Goal: Use online tool/utility: Utilize a website feature to perform a specific function

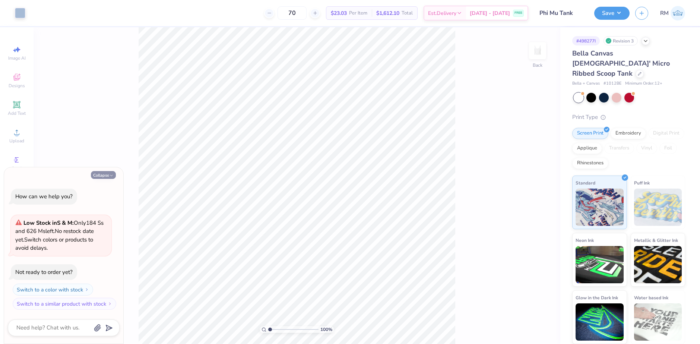
click at [101, 173] on button "Collapse" at bounding box center [103, 175] width 25 height 8
type textarea "x"
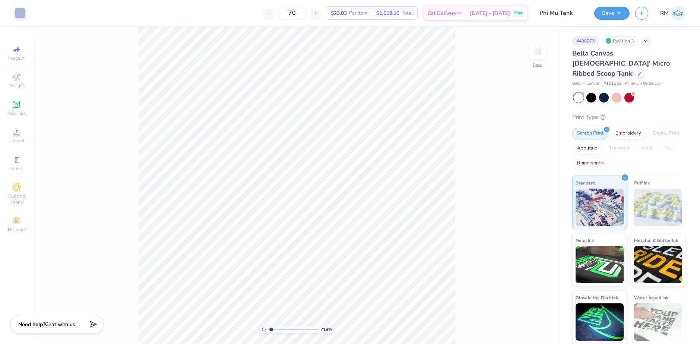
type input "1"
drag, startPoint x: 270, startPoint y: 330, endPoint x: 239, endPoint y: 307, distance: 38.7
click at [268, 326] on input "range" at bounding box center [293, 329] width 50 height 7
click at [113, 157] on div "100 % Back W 4.05 4.05 " H 1.65 1.65 " Y 1.17 1.17 " Center Middle Top Bottom" at bounding box center [297, 185] width 527 height 317
click at [22, 135] on div "Upload" at bounding box center [17, 136] width 26 height 22
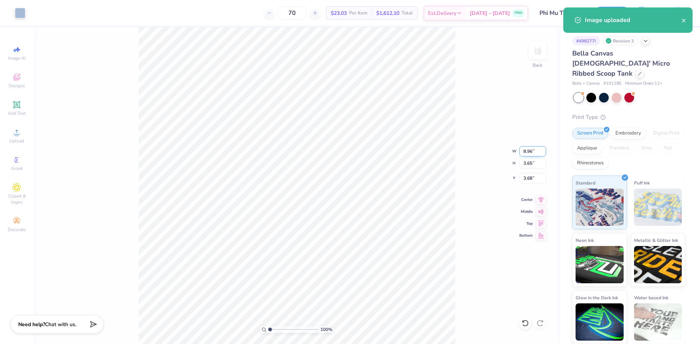
click at [525, 150] on input "8.96" at bounding box center [532, 151] width 27 height 10
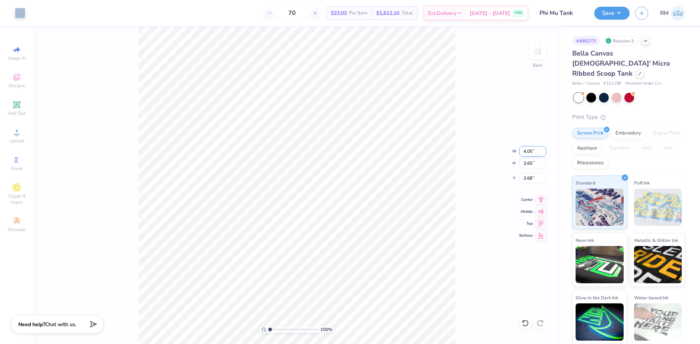
type input "4.05"
type input "1.65"
click at [524, 177] on input "4.68" at bounding box center [532, 178] width 27 height 10
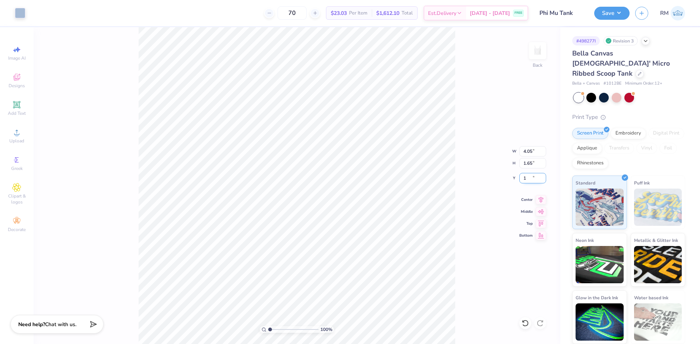
type input "1.00"
type input "1"
drag, startPoint x: 271, startPoint y: 330, endPoint x: 266, endPoint y: 330, distance: 6.0
click at [268, 330] on input "range" at bounding box center [293, 329] width 50 height 7
click at [622, 15] on button "Save" at bounding box center [611, 12] width 35 height 13
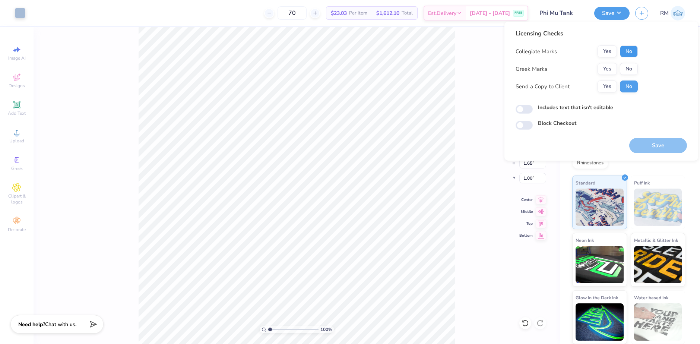
click at [625, 51] on button "No" at bounding box center [629, 51] width 18 height 12
click at [601, 60] on div "Collegiate Marks Yes No Greek Marks Yes No Send a Copy to Client Yes No" at bounding box center [576, 68] width 122 height 47
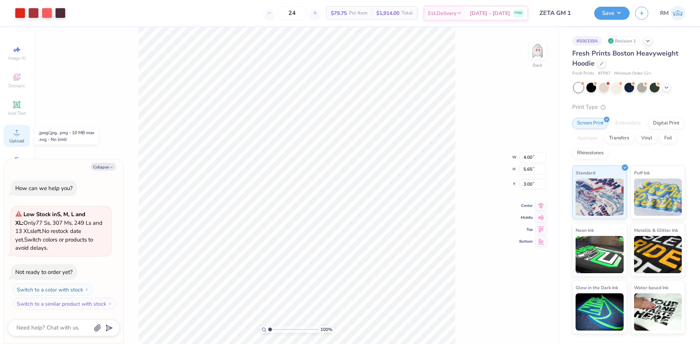
click at [11, 131] on div "Upload" at bounding box center [17, 136] width 26 height 22
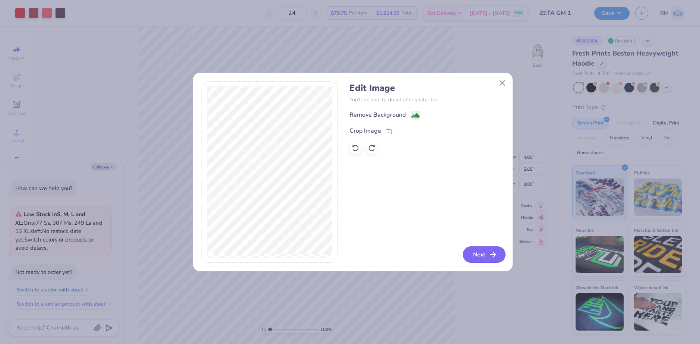
click at [479, 255] on button "Next" at bounding box center [484, 254] width 43 height 16
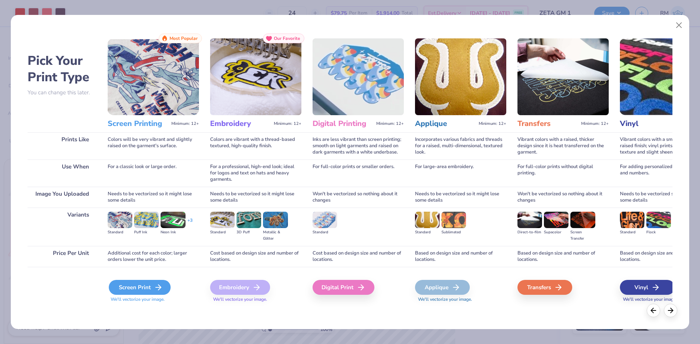
click at [141, 292] on div "Screen Print" at bounding box center [140, 287] width 62 height 15
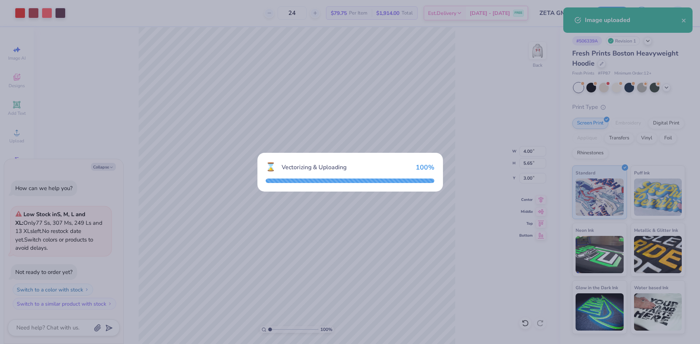
type textarea "x"
type input "13.01"
type input "12.42"
type input "0.54"
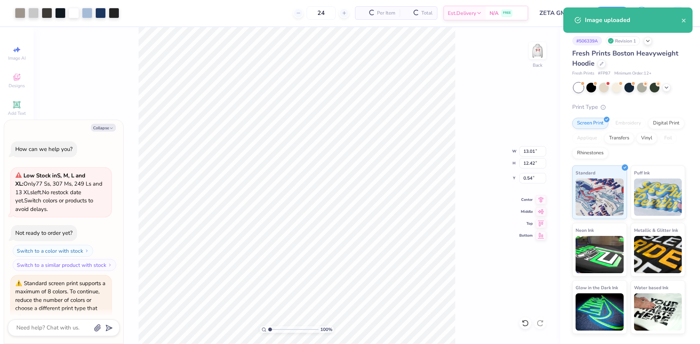
scroll to position [35, 0]
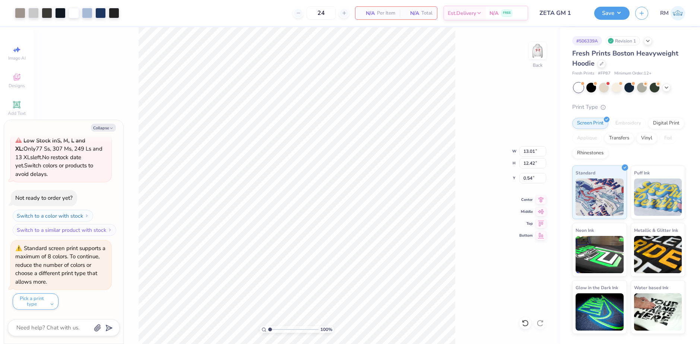
type textarea "x"
type input "9.12"
type input "8.71"
type textarea "x"
drag, startPoint x: 272, startPoint y: 328, endPoint x: 284, endPoint y: 327, distance: 12.1
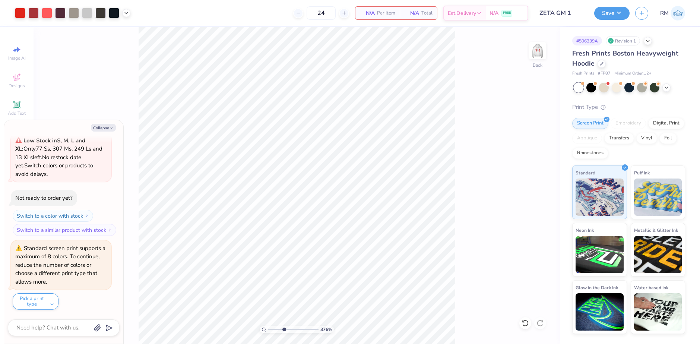
type input "3.76"
click at [284, 327] on input "range" at bounding box center [293, 329] width 50 height 7
type textarea "x"
type input "9.12"
type input "8.71"
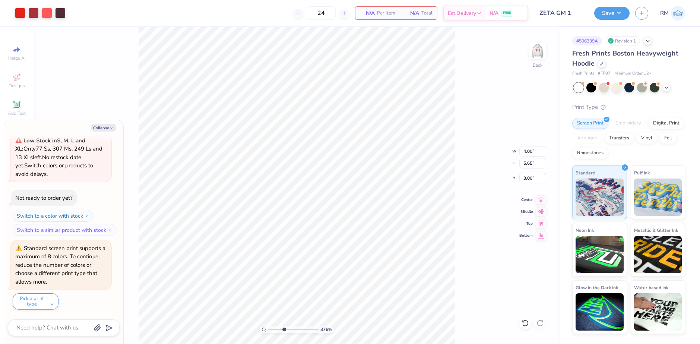
type input "0.54"
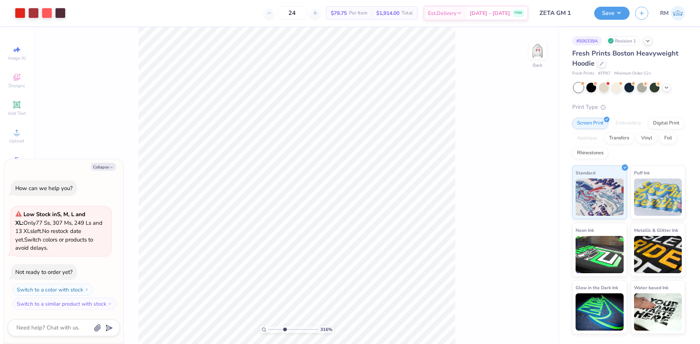
drag, startPoint x: 272, startPoint y: 328, endPoint x: 285, endPoint y: 327, distance: 12.3
type input "3.91"
click at [285, 328] on input "range" at bounding box center [293, 329] width 50 height 7
click at [44, 12] on div at bounding box center [47, 12] width 10 height 10
type textarea "x"
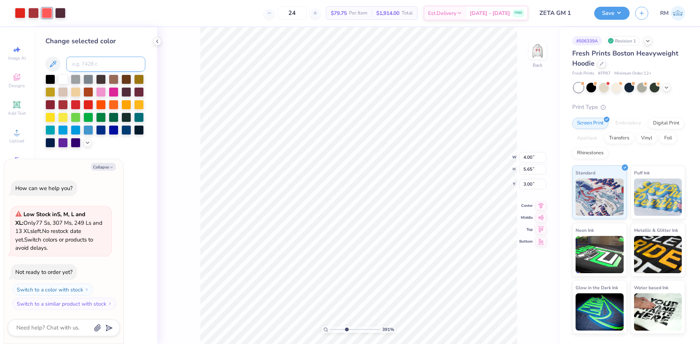
click at [101, 61] on input at bounding box center [105, 64] width 79 height 15
type input "651"
type textarea "x"
click at [59, 12] on div at bounding box center [60, 12] width 10 height 10
type textarea "x"
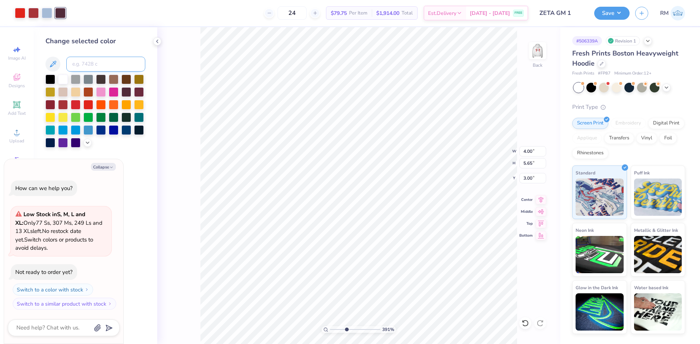
click at [93, 63] on input at bounding box center [105, 64] width 79 height 15
type input "534"
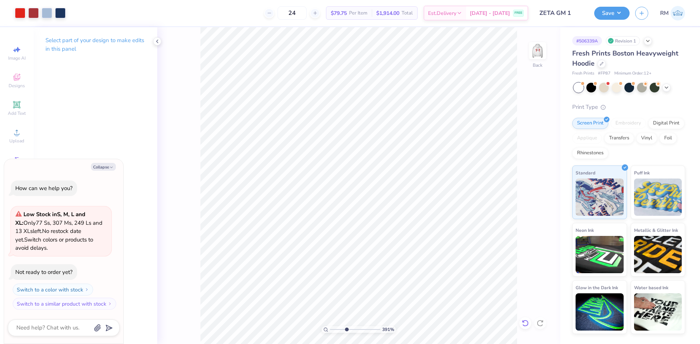
click at [521, 324] on div at bounding box center [525, 323] width 12 height 12
click at [31, 12] on div at bounding box center [33, 12] width 10 height 10
type textarea "x"
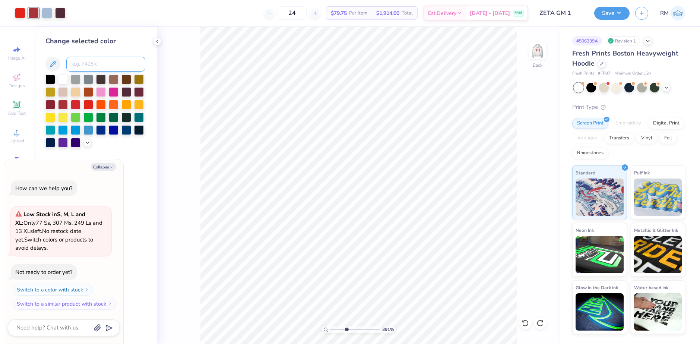
click at [90, 63] on input at bounding box center [105, 64] width 79 height 15
type input "534"
type textarea "x"
click at [20, 15] on div at bounding box center [20, 12] width 10 height 10
click at [105, 163] on button "Collapse" at bounding box center [103, 167] width 25 height 8
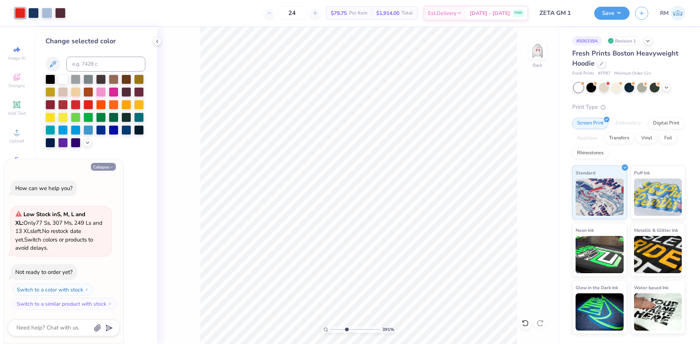
type textarea "x"
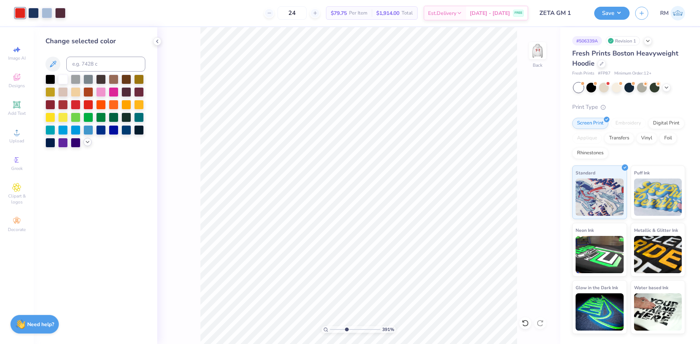
click at [86, 144] on icon at bounding box center [88, 142] width 6 height 6
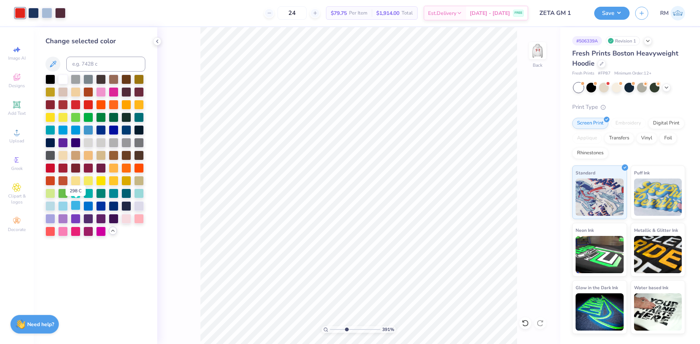
click at [76, 206] on div at bounding box center [76, 205] width 10 height 10
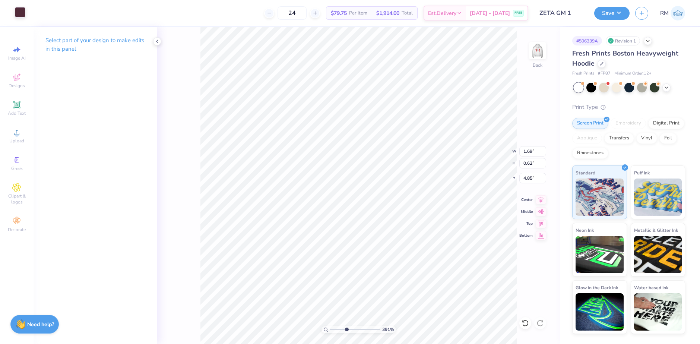
click at [18, 16] on div at bounding box center [20, 12] width 10 height 10
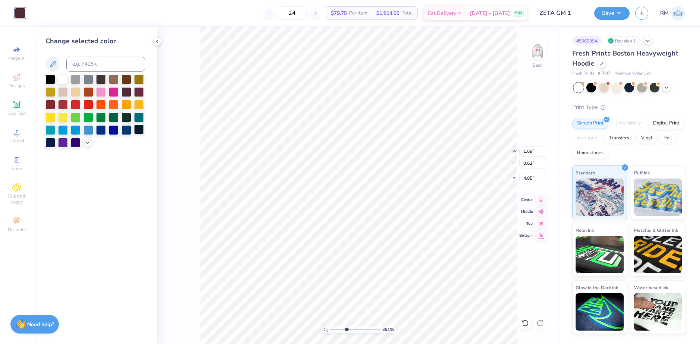
click at [140, 132] on div at bounding box center [139, 129] width 10 height 10
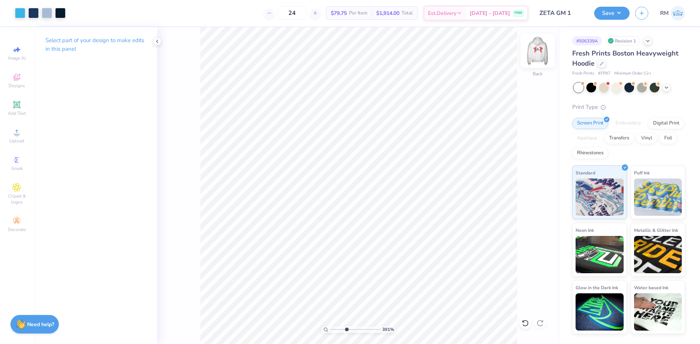
click at [533, 52] on img at bounding box center [537, 51] width 30 height 30
type input "3.46"
click at [344, 328] on input "range" at bounding box center [355, 329] width 50 height 7
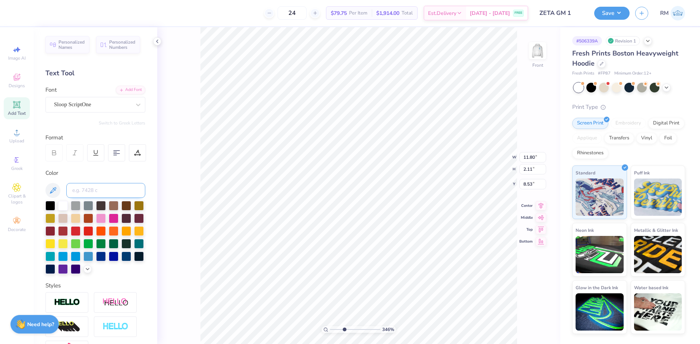
click at [90, 185] on input at bounding box center [105, 190] width 79 height 15
type input "296"
click at [540, 52] on img at bounding box center [537, 51] width 30 height 30
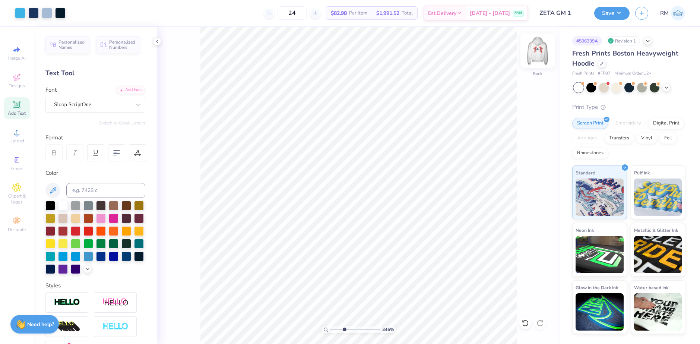
click at [544, 57] on img at bounding box center [537, 51] width 30 height 30
click at [35, 12] on div at bounding box center [33, 12] width 10 height 10
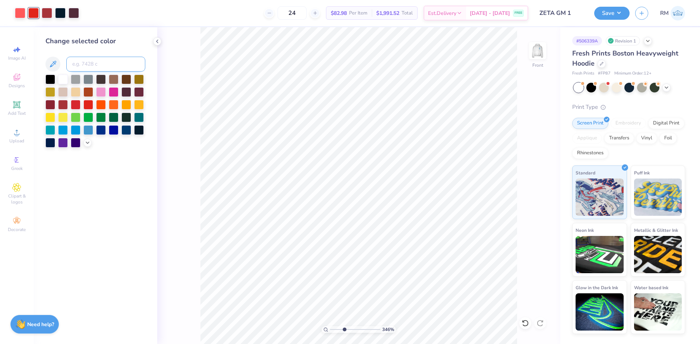
click at [89, 64] on input at bounding box center [105, 64] width 79 height 15
type input "298"
click at [16, 11] on div at bounding box center [20, 12] width 10 height 10
click at [93, 67] on input at bounding box center [105, 64] width 79 height 15
type input "651"
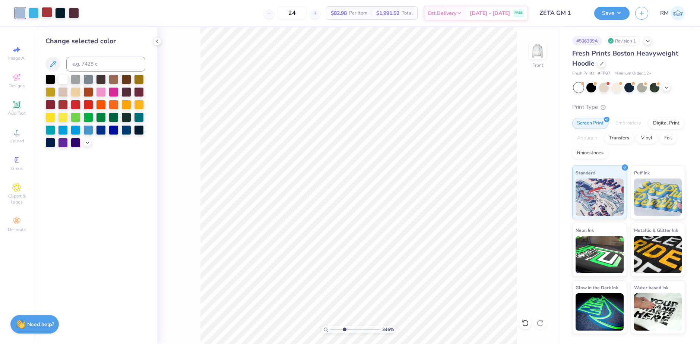
click at [45, 13] on div at bounding box center [47, 12] width 10 height 10
click at [530, 54] on img at bounding box center [537, 51] width 30 height 30
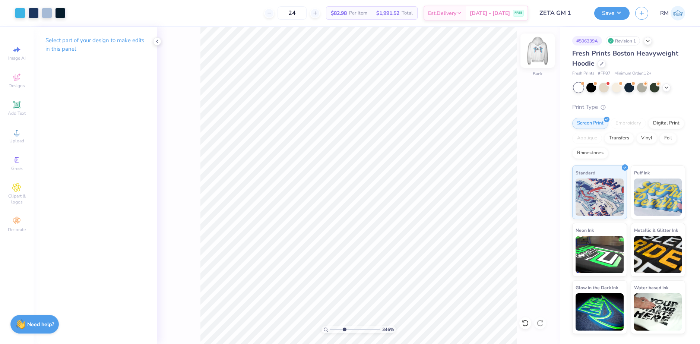
click at [534, 54] on img at bounding box center [537, 51] width 30 height 30
click at [47, 10] on div at bounding box center [47, 12] width 10 height 10
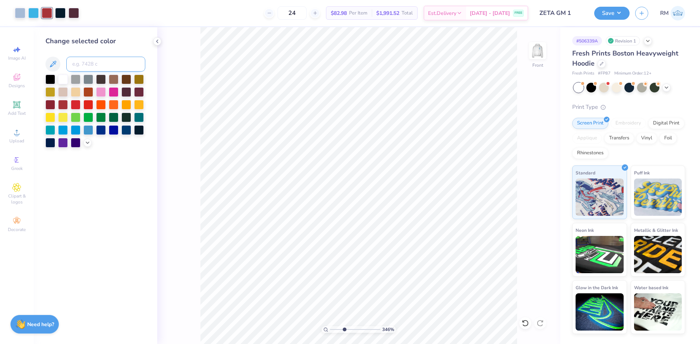
click at [82, 62] on input at bounding box center [105, 64] width 79 height 15
type input "534"
click at [74, 13] on div at bounding box center [74, 12] width 10 height 10
click at [83, 66] on input at bounding box center [105, 64] width 79 height 15
type input "296"
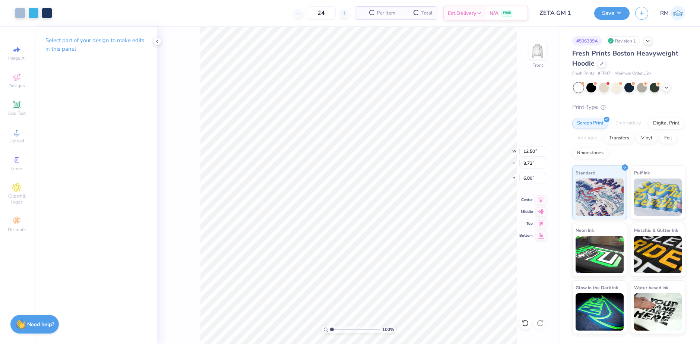
drag, startPoint x: 346, startPoint y: 331, endPoint x: 328, endPoint y: 329, distance: 18.0
type input "1"
click at [330, 329] on input "range" at bounding box center [355, 329] width 50 height 7
click at [400, 263] on li "Group" at bounding box center [409, 262] width 58 height 15
click at [537, 58] on img at bounding box center [537, 51] width 30 height 30
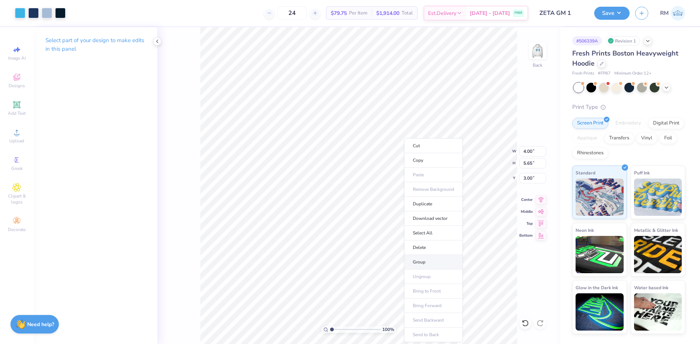
click at [418, 259] on li "Group" at bounding box center [433, 262] width 58 height 15
click at [181, 148] on div "100 % Back W 4.00 4.00 " H 5.65 5.65 " Y 3.00 3.00 " Center Middle Top Bottom" at bounding box center [358, 185] width 403 height 317
click at [157, 41] on polyline at bounding box center [156, 41] width 1 height 3
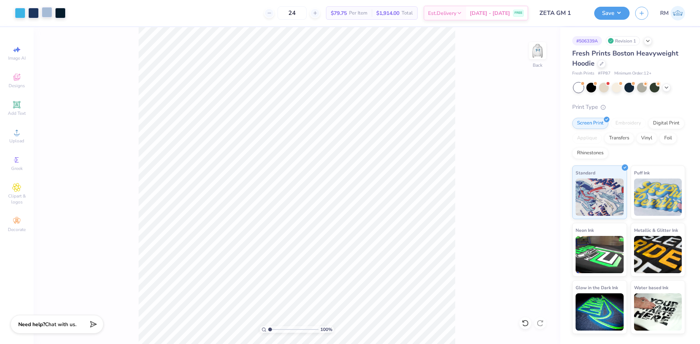
click at [46, 14] on div at bounding box center [47, 12] width 10 height 10
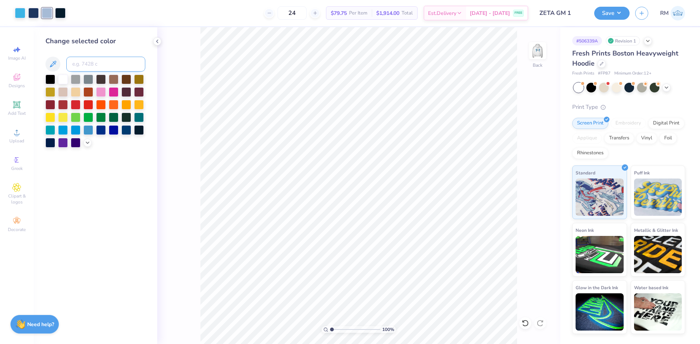
click at [88, 61] on input at bounding box center [105, 64] width 79 height 15
type input "656"
drag, startPoint x: 332, startPoint y: 329, endPoint x: 347, endPoint y: 330, distance: 14.9
type input "3.98"
click at [347, 330] on input "range" at bounding box center [355, 329] width 50 height 7
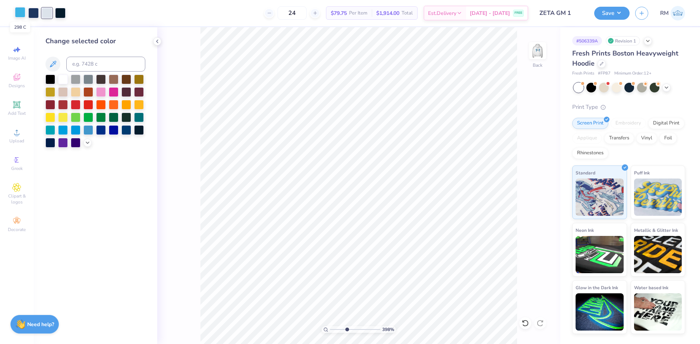
click at [19, 9] on div at bounding box center [20, 12] width 10 height 10
click at [84, 65] on input at bounding box center [105, 64] width 79 height 15
type input "2708"
click at [31, 14] on div at bounding box center [33, 12] width 10 height 10
click at [85, 62] on input at bounding box center [105, 64] width 79 height 15
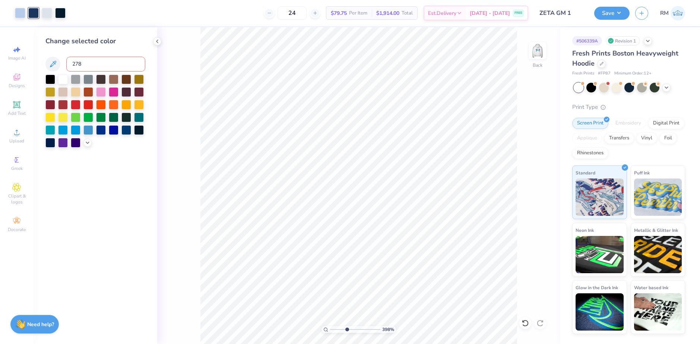
type input "278"
click at [60, 12] on div at bounding box center [60, 12] width 10 height 10
click at [49, 77] on div at bounding box center [50, 79] width 10 height 10
click at [536, 54] on img at bounding box center [537, 51] width 30 height 30
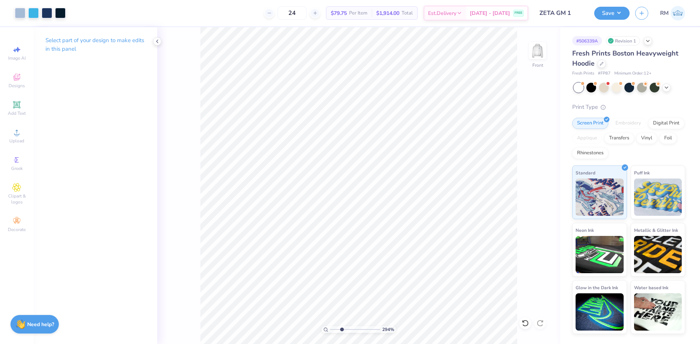
drag, startPoint x: 347, startPoint y: 329, endPoint x: 341, endPoint y: 329, distance: 5.2
type input "2.94"
click at [341, 329] on input "range" at bounding box center [355, 329] width 50 height 7
click at [60, 17] on div at bounding box center [60, 12] width 10 height 10
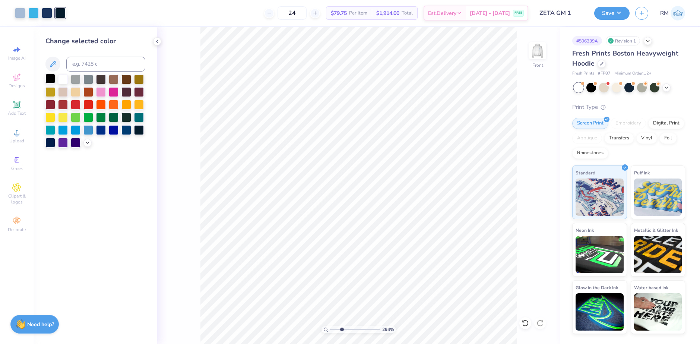
click at [53, 79] on div at bounding box center [50, 79] width 10 height 10
click at [16, 13] on div at bounding box center [20, 12] width 10 height 10
click at [119, 66] on input at bounding box center [105, 64] width 79 height 15
type input "656"
click at [43, 10] on div at bounding box center [47, 12] width 10 height 10
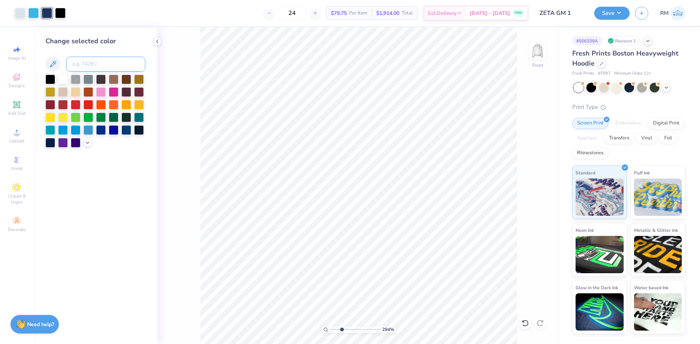
click at [95, 67] on input at bounding box center [105, 64] width 79 height 15
type input "278"
click at [31, 12] on div at bounding box center [33, 12] width 10 height 10
click at [82, 65] on input at bounding box center [105, 64] width 79 height 15
type input "2708"
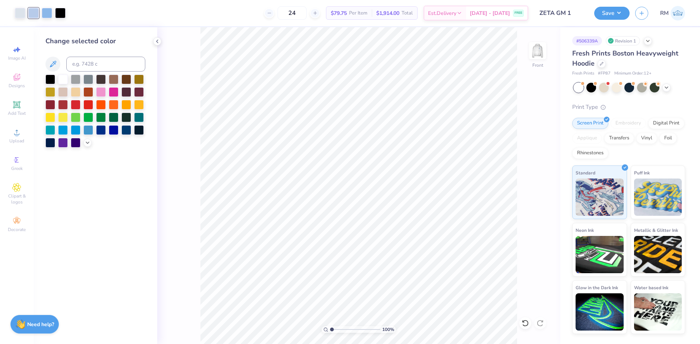
drag, startPoint x: 340, startPoint y: 328, endPoint x: 330, endPoint y: 330, distance: 9.9
type input "1"
click at [330, 330] on input "range" at bounding box center [355, 329] width 50 height 7
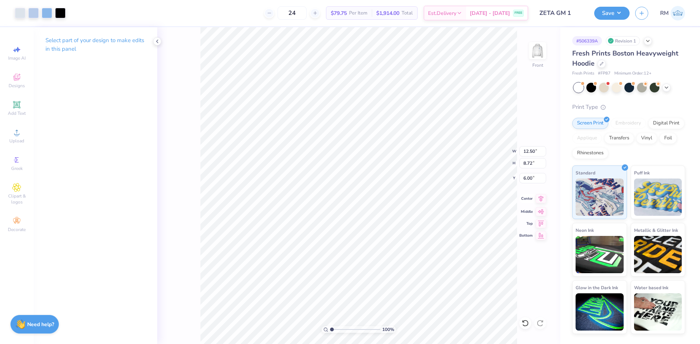
click at [541, 198] on icon at bounding box center [541, 198] width 10 height 9
click at [534, 60] on img at bounding box center [537, 51] width 30 height 30
click at [537, 46] on img at bounding box center [537, 51] width 30 height 30
click at [550, 279] on div "100 % Front" at bounding box center [358, 185] width 403 height 317
click at [616, 15] on button "Save" at bounding box center [611, 12] width 35 height 13
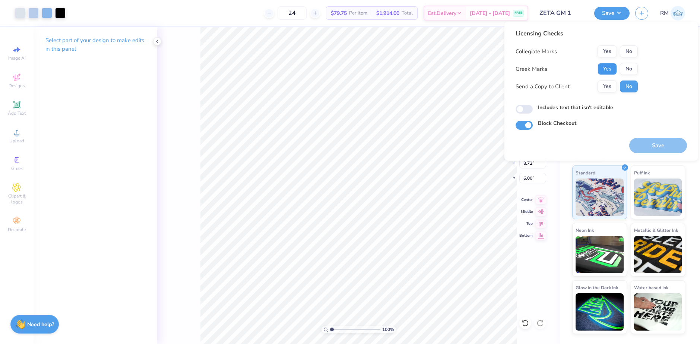
click at [607, 69] on button "Yes" at bounding box center [606, 69] width 19 height 12
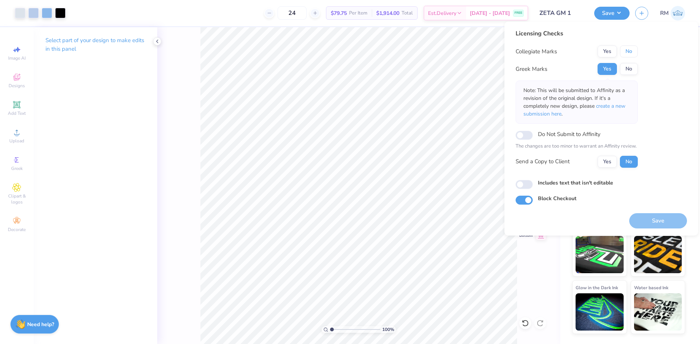
click at [632, 47] on button "No" at bounding box center [629, 51] width 18 height 12
click at [521, 132] on input "Do Not Submit to Affinity" at bounding box center [523, 135] width 17 height 9
checkbox input "true"
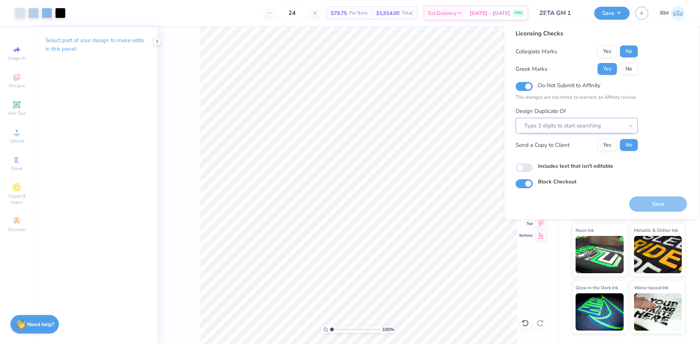
click at [578, 124] on div at bounding box center [573, 126] width 99 height 10
paste input "506339"
click at [549, 147] on div "506339B" at bounding box center [576, 145] width 116 height 12
type input "506339"
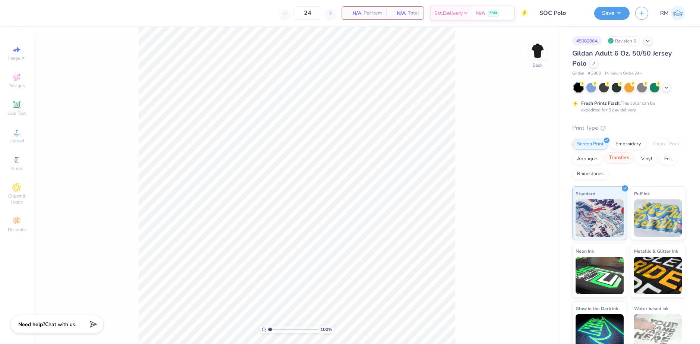
scroll to position [11, 0]
